Goal: Task Accomplishment & Management: Manage account settings

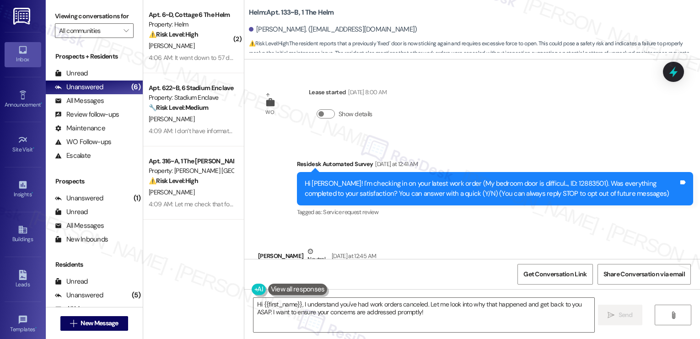
scroll to position [326, 0]
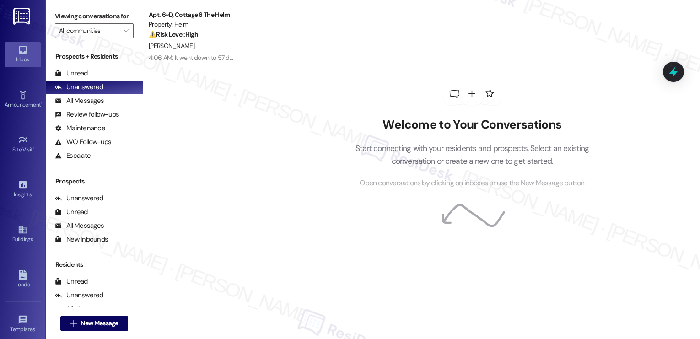
scroll to position [97, 0]
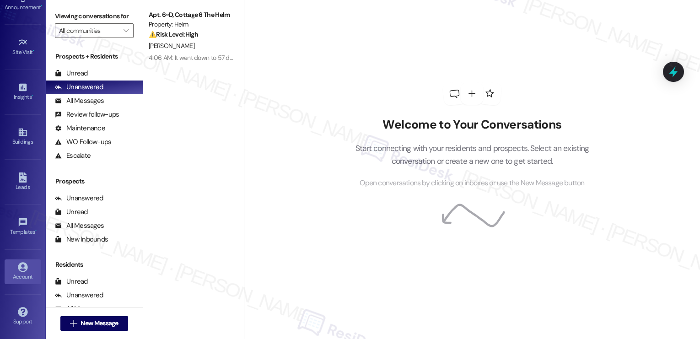
click at [22, 264] on icon at bounding box center [23, 267] width 10 height 10
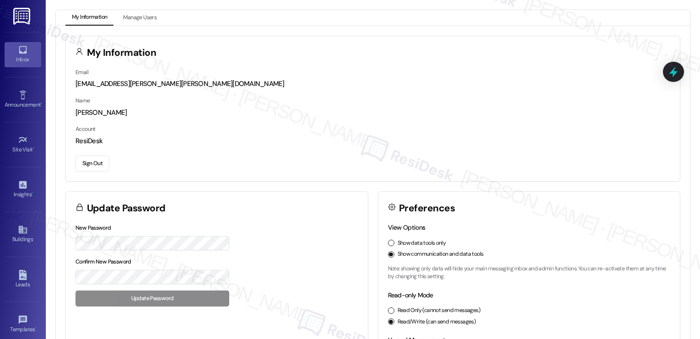
click at [20, 50] on icon at bounding box center [23, 50] width 10 height 10
